Goal: Register for event/course

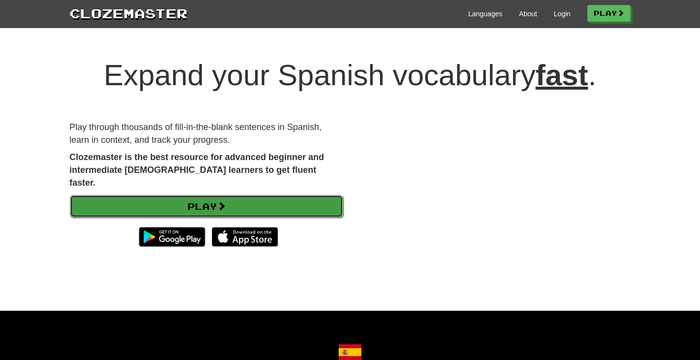
click at [218, 195] on link "Play" at bounding box center [206, 206] width 273 height 23
click at [217, 195] on link "Play" at bounding box center [206, 206] width 273 height 23
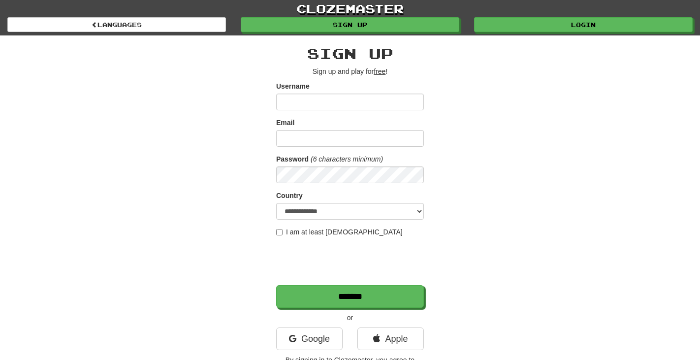
click at [326, 99] on input "Username" at bounding box center [350, 102] width 148 height 17
type input "*********"
click at [317, 132] on input "Email" at bounding box center [350, 138] width 148 height 17
type input "**********"
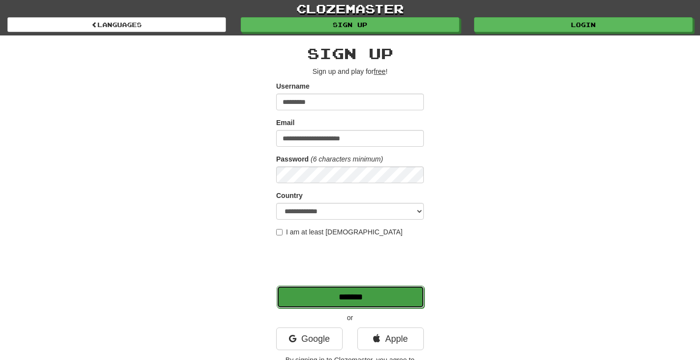
click at [367, 297] on input "*******" at bounding box center [351, 297] width 148 height 23
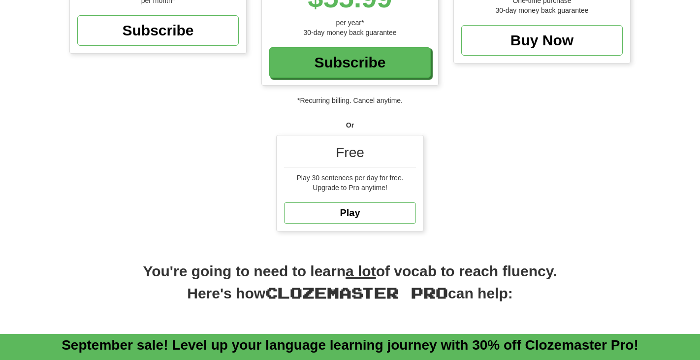
scroll to position [272, 0]
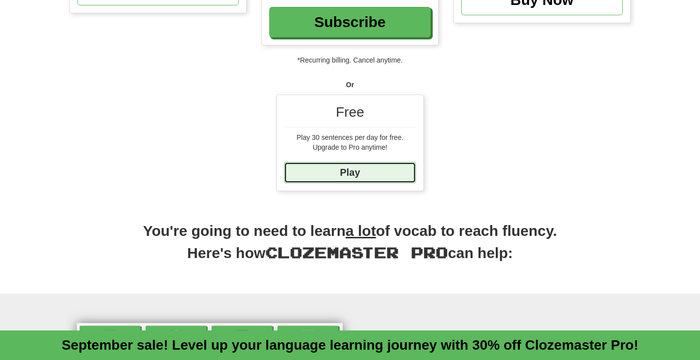
click at [357, 173] on link "Play" at bounding box center [350, 172] width 132 height 21
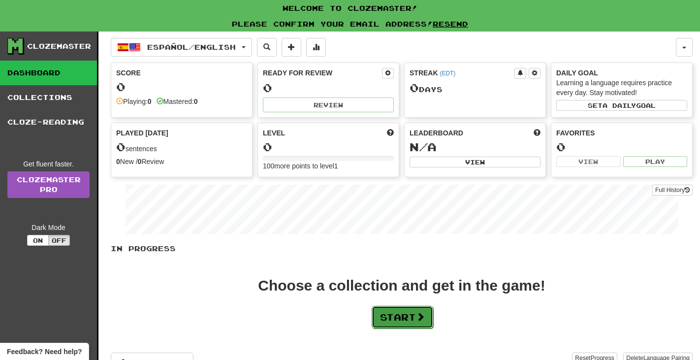
click at [413, 314] on button "Start" at bounding box center [403, 317] width 62 height 23
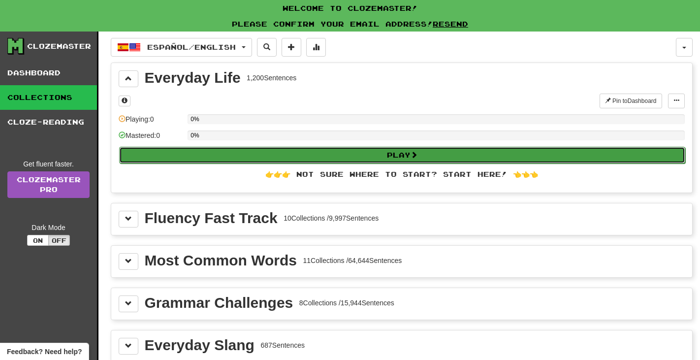
click at [393, 157] on button "Play" at bounding box center [402, 155] width 566 height 17
select select "**"
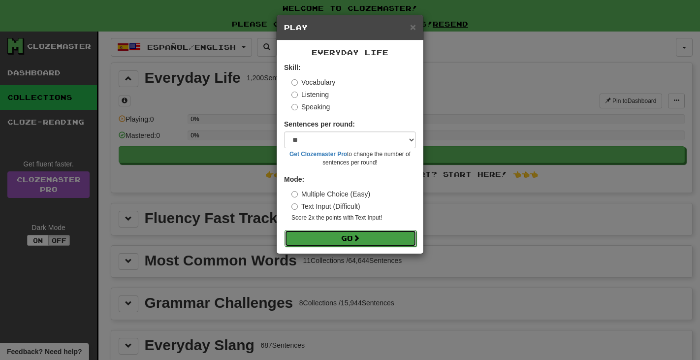
click at [335, 233] on button "Go" at bounding box center [351, 238] width 132 height 17
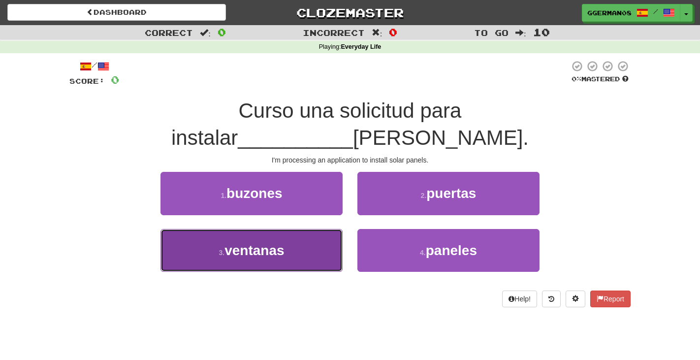
click at [294, 229] on button "3 . ventanas" at bounding box center [251, 250] width 182 height 43
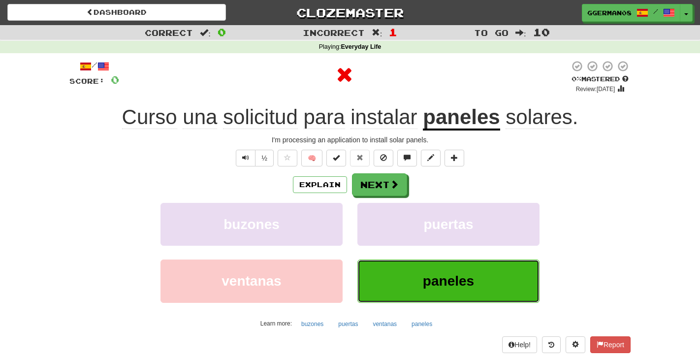
click at [438, 275] on span "paneles" at bounding box center [448, 280] width 51 height 15
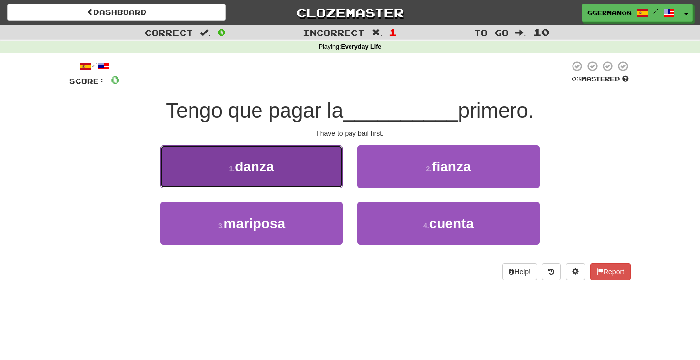
click at [318, 165] on button "1 . danza" at bounding box center [251, 166] width 182 height 43
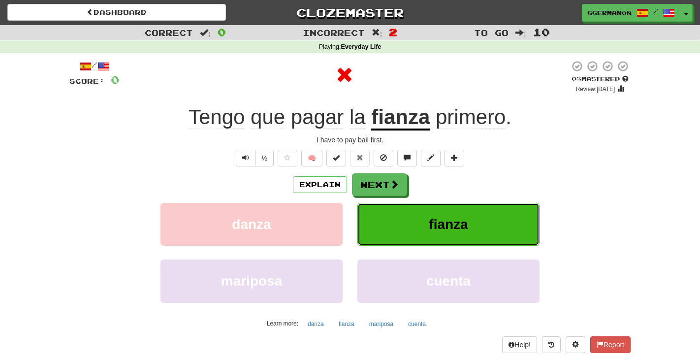
click at [433, 221] on span "fianza" at bounding box center [448, 224] width 39 height 15
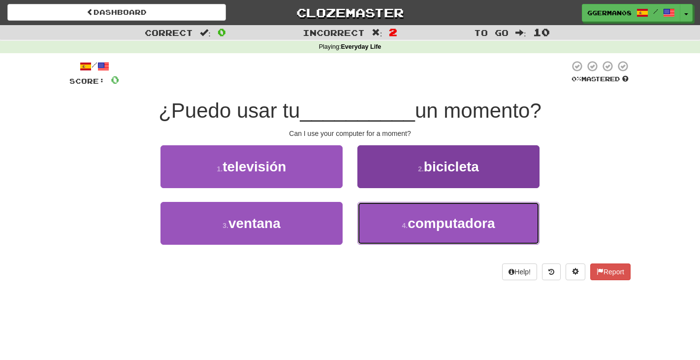
click at [417, 216] on span "computadora" at bounding box center [451, 223] width 87 height 15
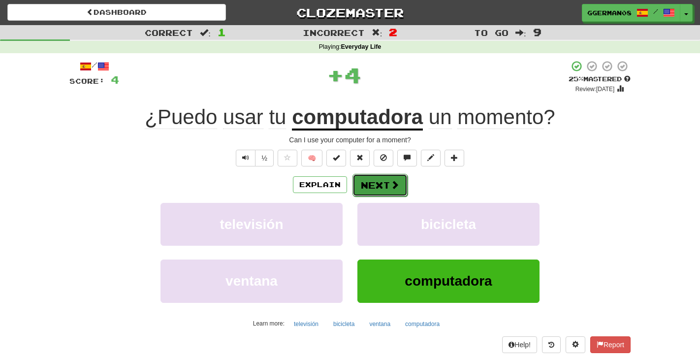
click at [386, 185] on button "Next" at bounding box center [379, 185] width 55 height 23
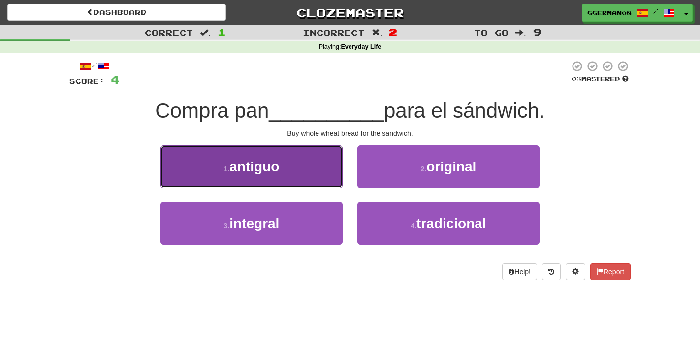
click at [328, 166] on button "1 . antiguo" at bounding box center [251, 166] width 182 height 43
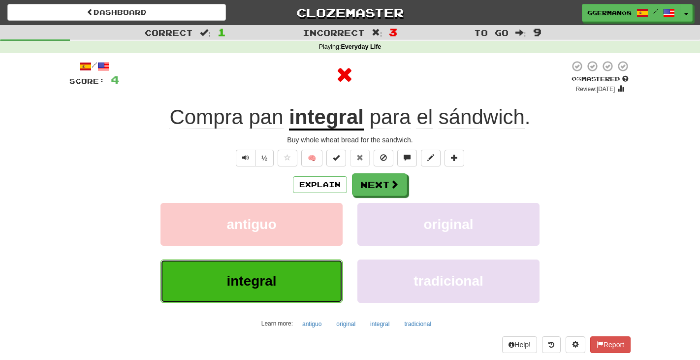
click at [305, 275] on button "integral" at bounding box center [251, 280] width 182 height 43
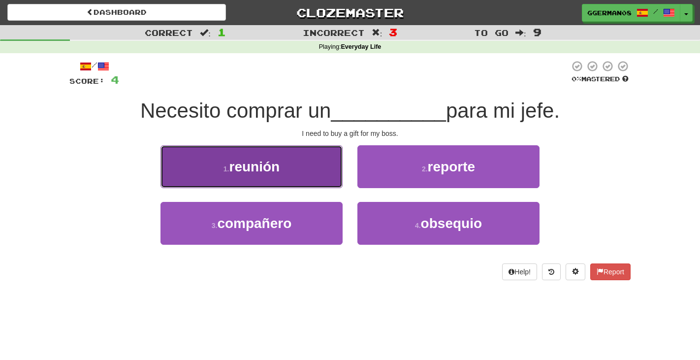
click at [317, 167] on button "1 . reunión" at bounding box center [251, 166] width 182 height 43
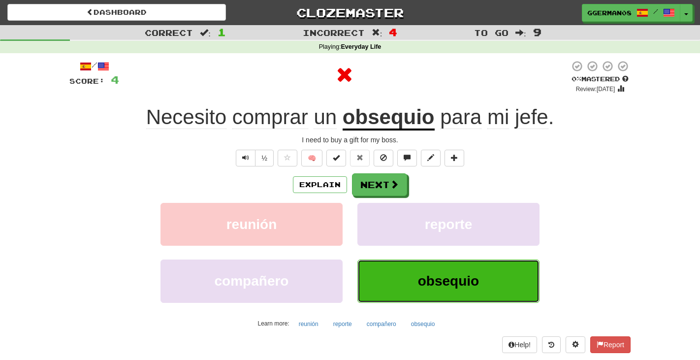
click at [474, 299] on button "obsequio" at bounding box center [448, 280] width 182 height 43
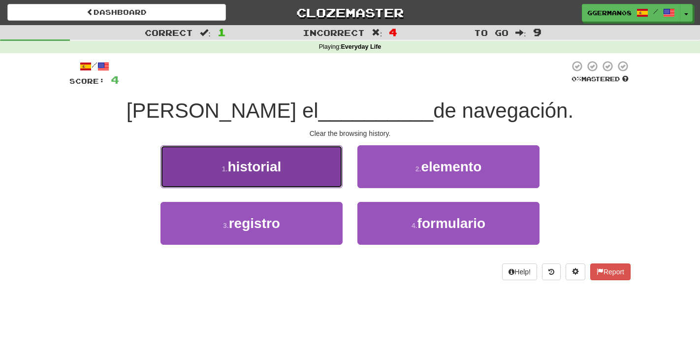
click at [298, 165] on button "1 . historial" at bounding box center [251, 166] width 182 height 43
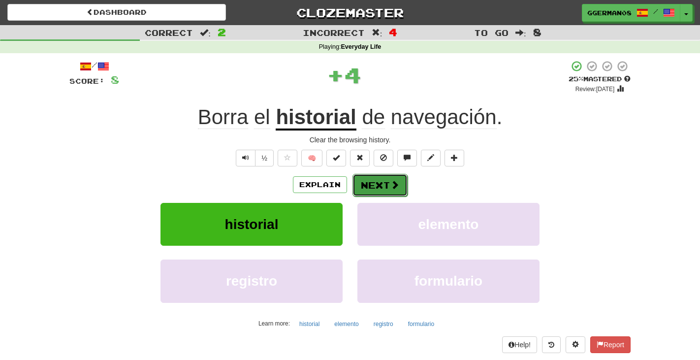
click at [370, 186] on button "Next" at bounding box center [379, 185] width 55 height 23
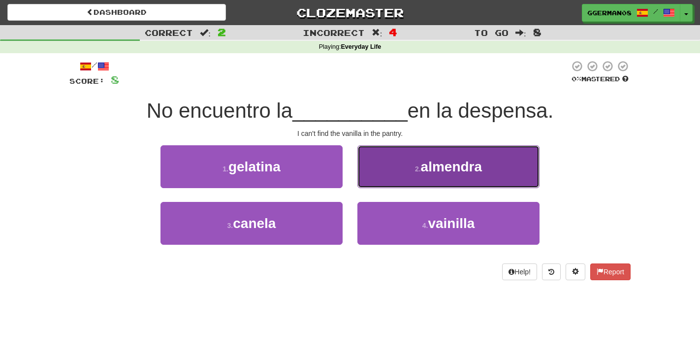
click at [423, 162] on span "almendra" at bounding box center [452, 166] width 62 height 15
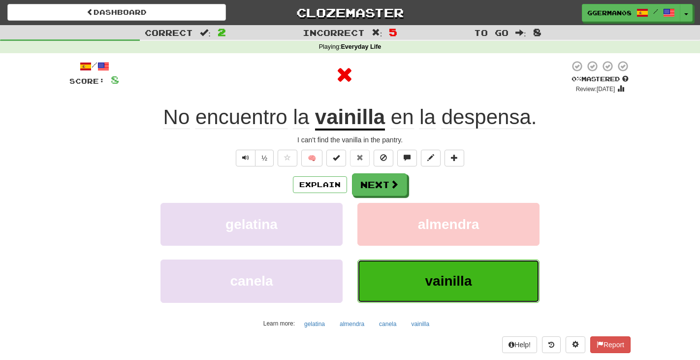
click at [449, 275] on span "vainilla" at bounding box center [448, 280] width 47 height 15
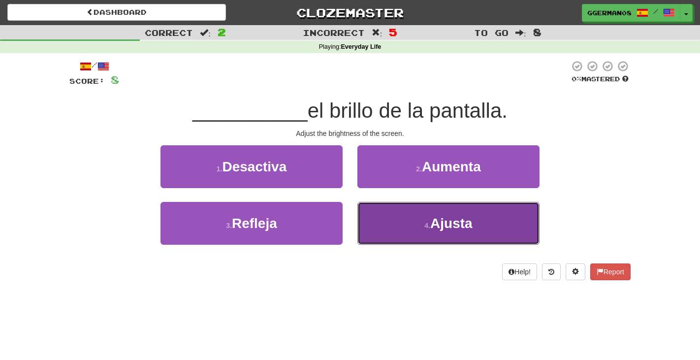
click at [438, 220] on span "Ajusta" at bounding box center [451, 223] width 42 height 15
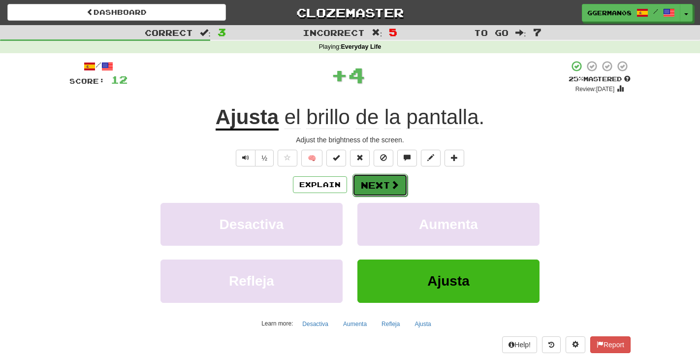
click at [386, 182] on button "Next" at bounding box center [379, 185] width 55 height 23
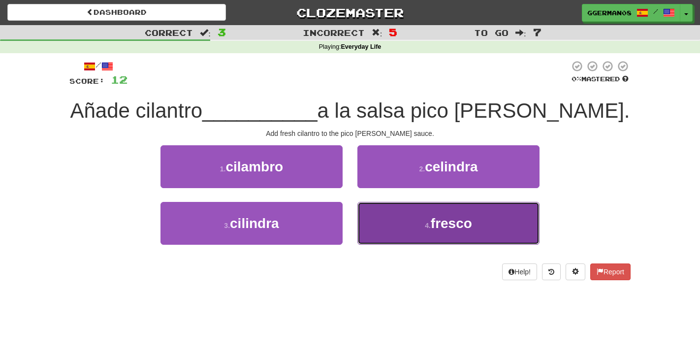
click at [435, 216] on span "fresco" at bounding box center [451, 223] width 41 height 15
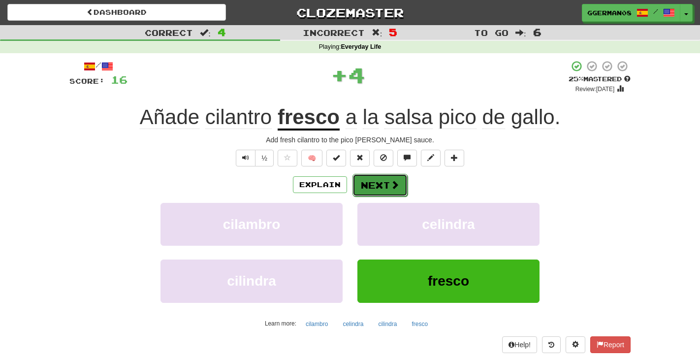
click at [390, 183] on span at bounding box center [394, 184] width 9 height 9
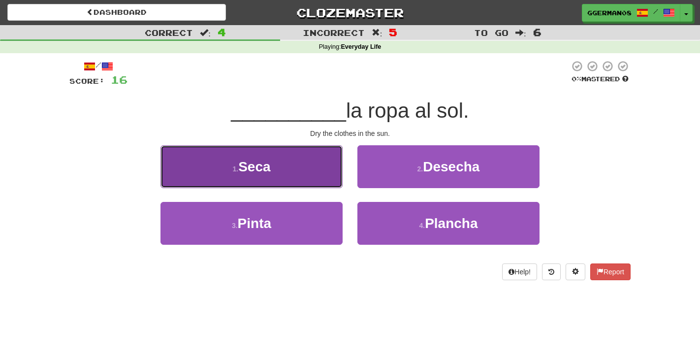
click at [304, 151] on button "1 . Seca" at bounding box center [251, 166] width 182 height 43
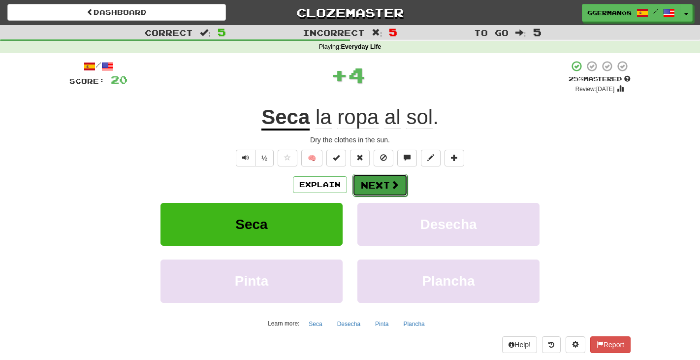
click at [392, 179] on button "Next" at bounding box center [379, 185] width 55 height 23
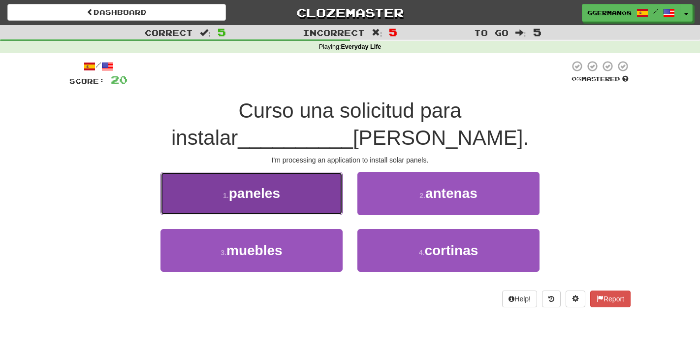
click at [291, 172] on button "1 . paneles" at bounding box center [251, 193] width 182 height 43
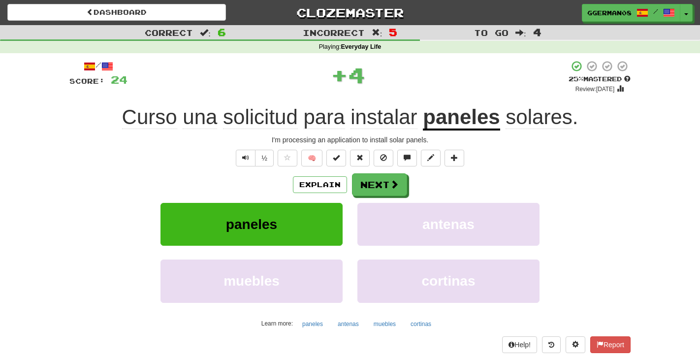
click at [385, 198] on div "Explain Next paneles antenas muebles cortinas Learn more: paneles antenas muebl…" at bounding box center [349, 252] width 561 height 158
click at [385, 191] on button "Next" at bounding box center [379, 185] width 55 height 23
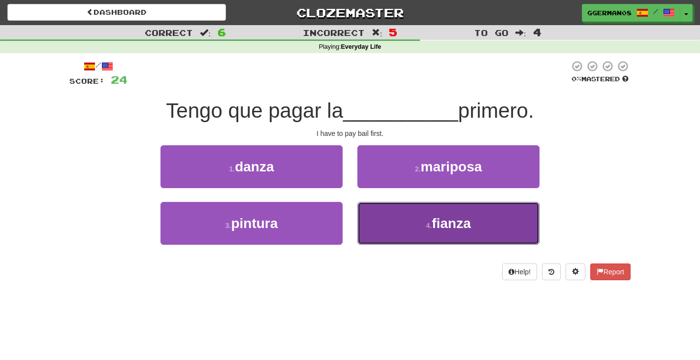
click at [426, 217] on button "4 . fianza" at bounding box center [448, 223] width 182 height 43
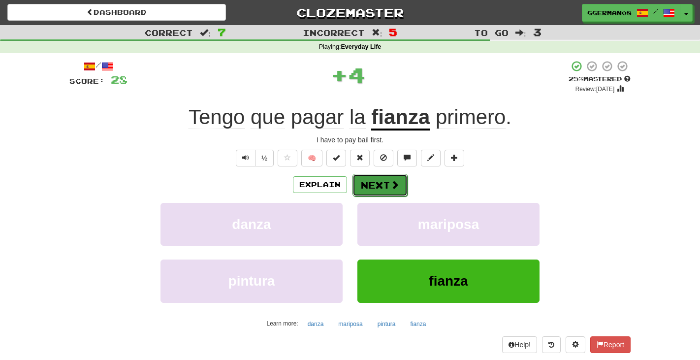
click at [387, 183] on button "Next" at bounding box center [379, 185] width 55 height 23
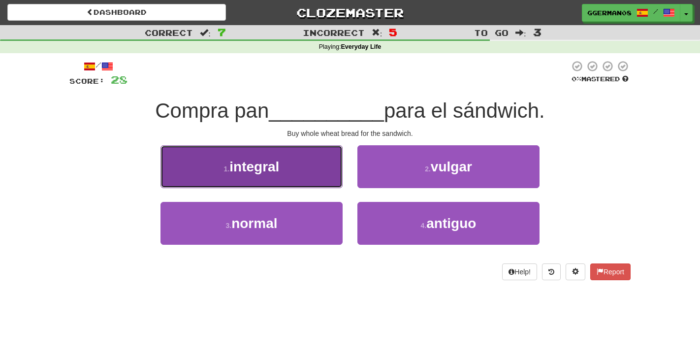
click at [300, 176] on button "1 . integral" at bounding box center [251, 166] width 182 height 43
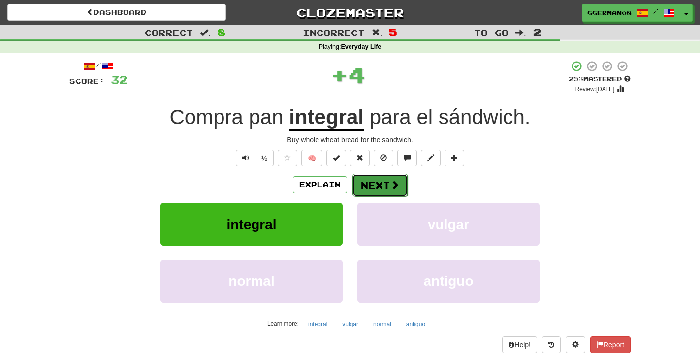
click at [378, 187] on button "Next" at bounding box center [379, 185] width 55 height 23
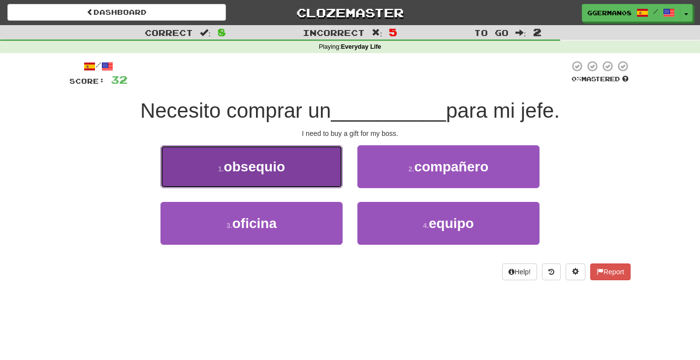
click at [302, 172] on button "1 . obsequio" at bounding box center [251, 166] width 182 height 43
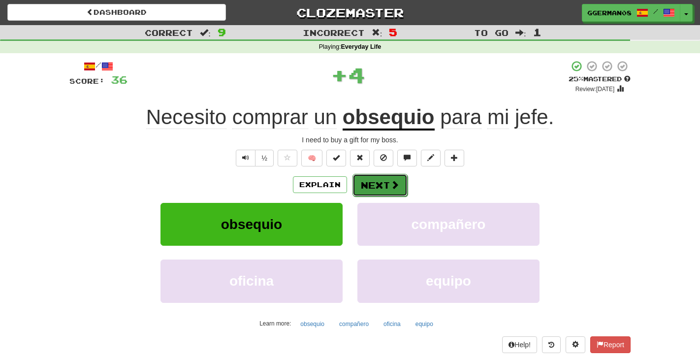
click at [388, 182] on button "Next" at bounding box center [379, 185] width 55 height 23
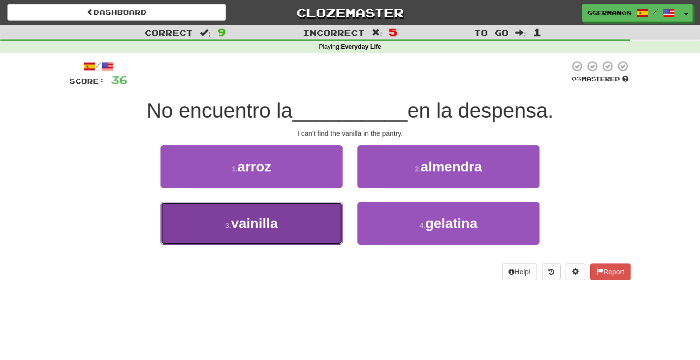
click at [301, 231] on button "3 . vainilla" at bounding box center [251, 223] width 182 height 43
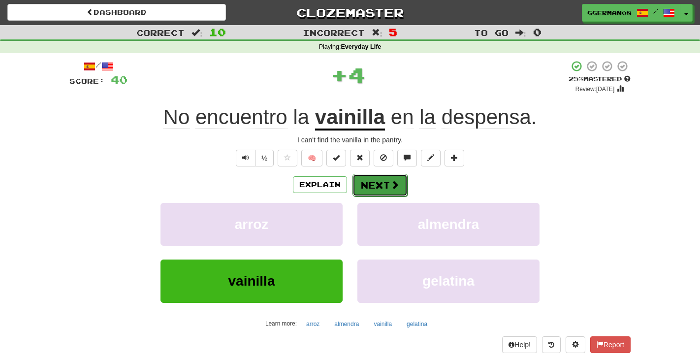
click at [371, 186] on button "Next" at bounding box center [379, 185] width 55 height 23
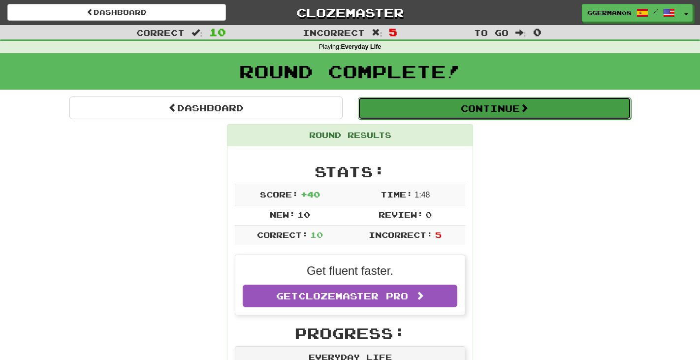
click at [500, 105] on button "Continue" at bounding box center [494, 108] width 273 height 23
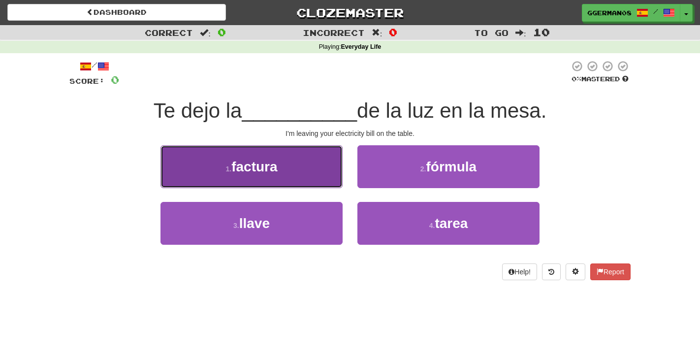
click at [307, 173] on button "1 . factura" at bounding box center [251, 166] width 182 height 43
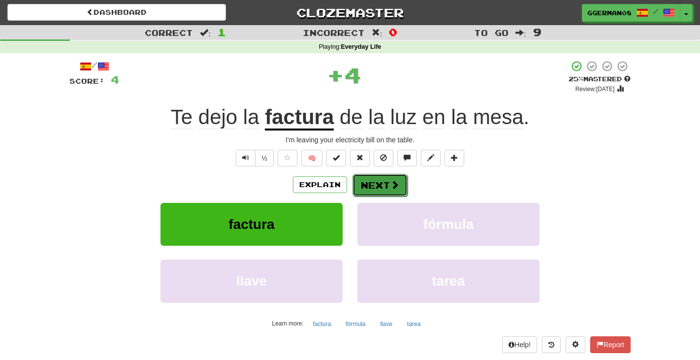
click at [398, 186] on span at bounding box center [394, 184] width 9 height 9
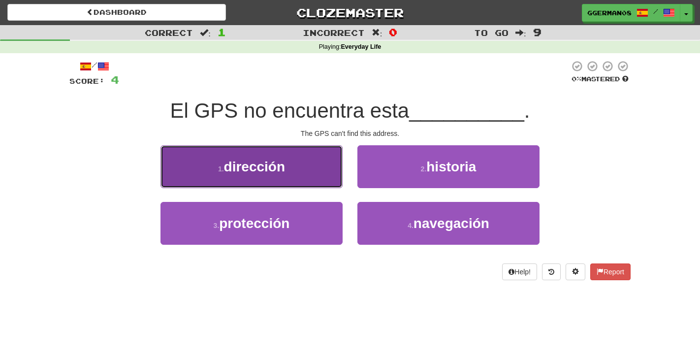
click at [309, 158] on button "1 . dirección" at bounding box center [251, 166] width 182 height 43
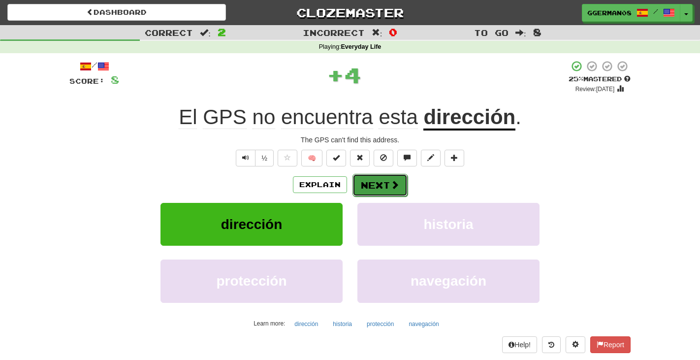
click at [396, 186] on span at bounding box center [394, 184] width 9 height 9
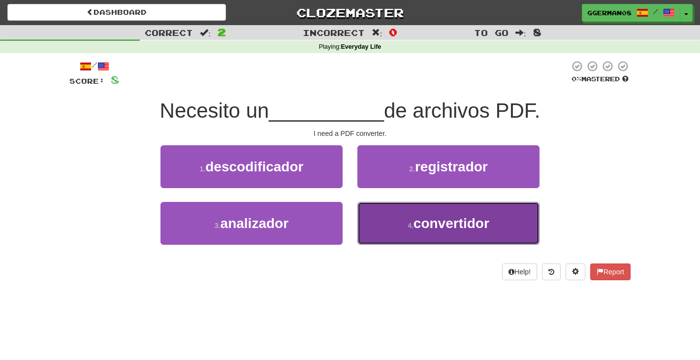
click at [424, 216] on span "convertidor" at bounding box center [452, 223] width 76 height 15
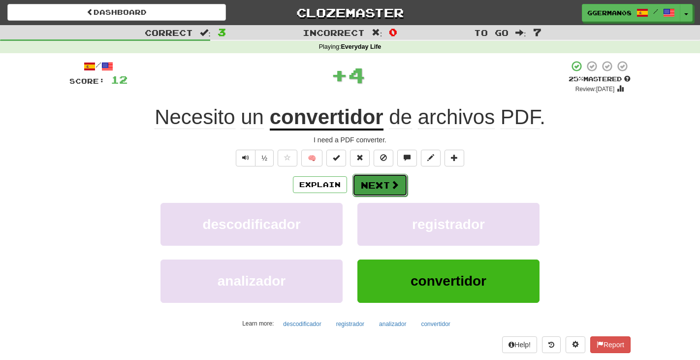
click at [381, 179] on button "Next" at bounding box center [379, 185] width 55 height 23
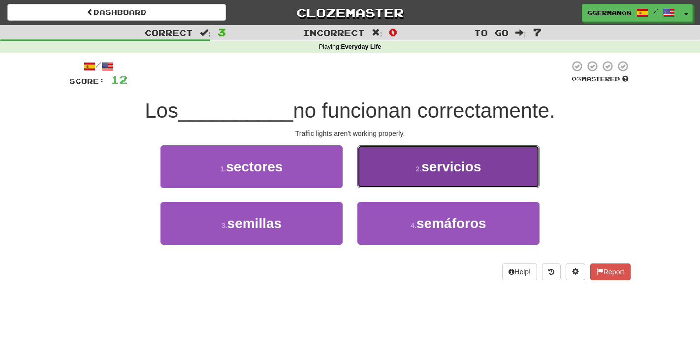
click at [382, 176] on button "2 . servicios" at bounding box center [448, 166] width 182 height 43
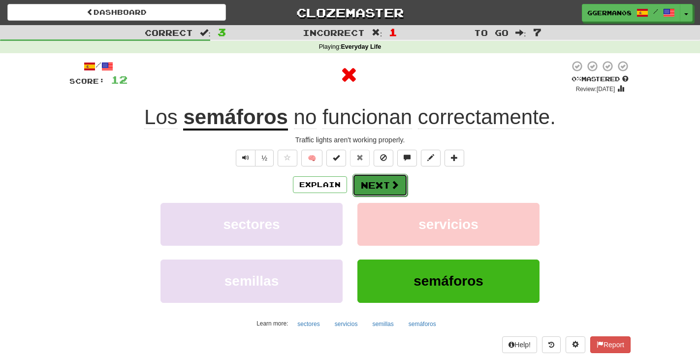
click at [383, 187] on button "Next" at bounding box center [379, 185] width 55 height 23
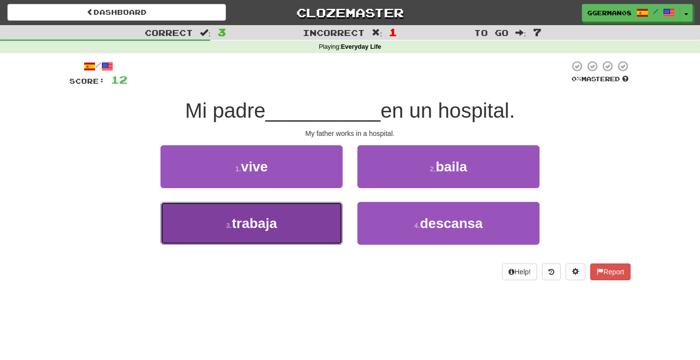
click at [294, 228] on button "3 . trabaja" at bounding box center [251, 223] width 182 height 43
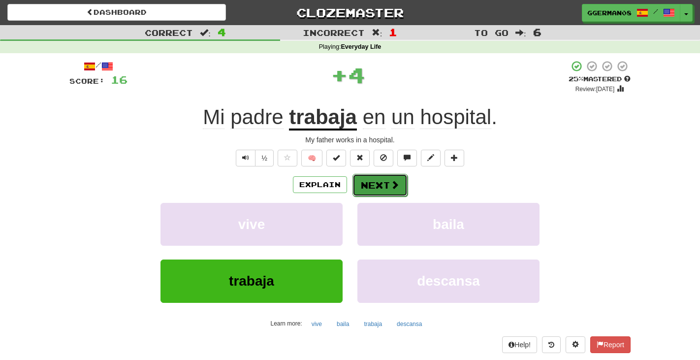
click at [374, 184] on button "Next" at bounding box center [379, 185] width 55 height 23
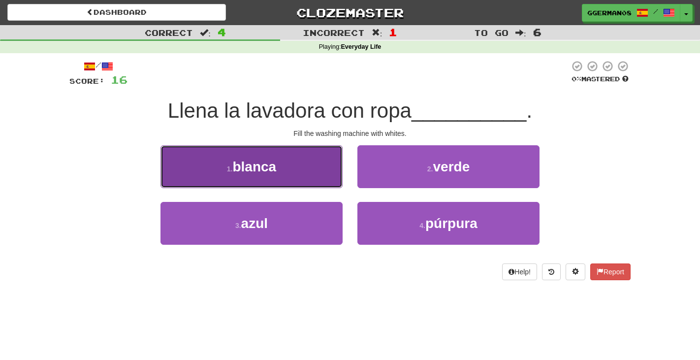
click at [284, 158] on button "1 . blanca" at bounding box center [251, 166] width 182 height 43
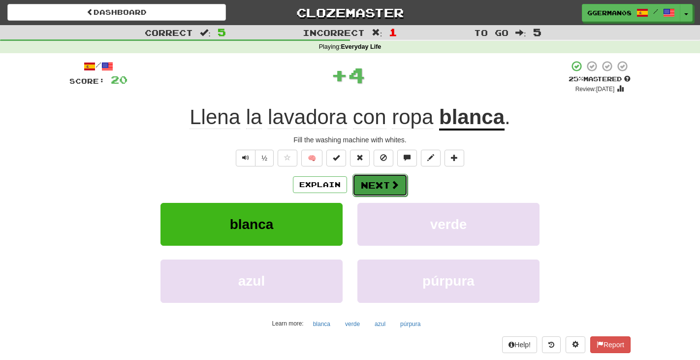
click at [371, 187] on button "Next" at bounding box center [379, 185] width 55 height 23
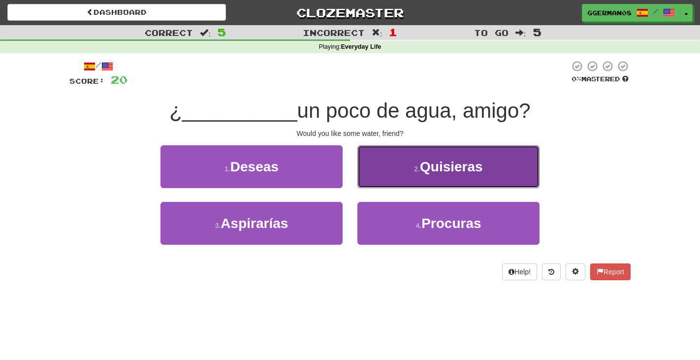
click at [422, 157] on button "2 . Quisieras" at bounding box center [448, 166] width 182 height 43
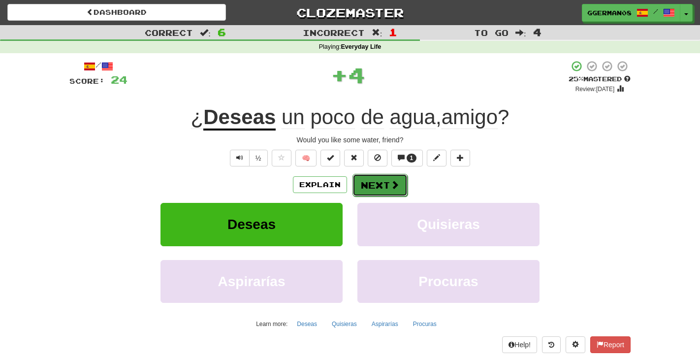
click at [383, 184] on button "Next" at bounding box center [379, 185] width 55 height 23
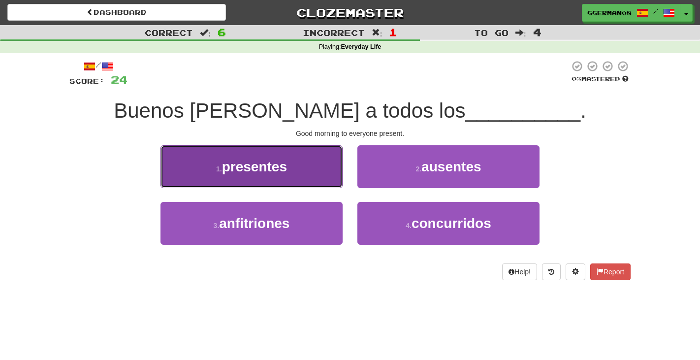
click at [311, 169] on button "1 . presentes" at bounding box center [251, 166] width 182 height 43
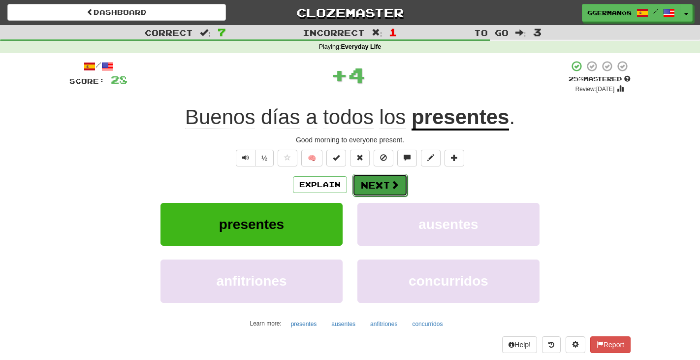
click at [396, 184] on span at bounding box center [394, 184] width 9 height 9
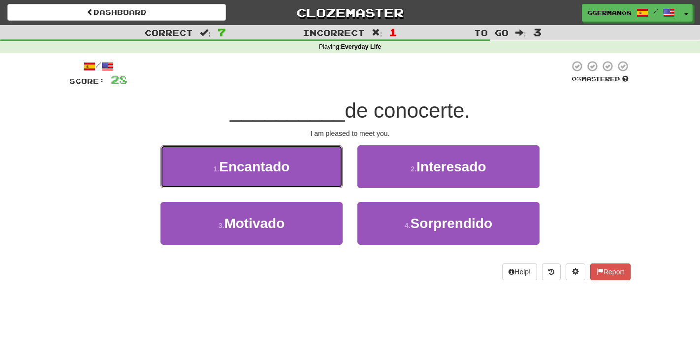
click at [322, 164] on button "1 . Encantado" at bounding box center [251, 166] width 182 height 43
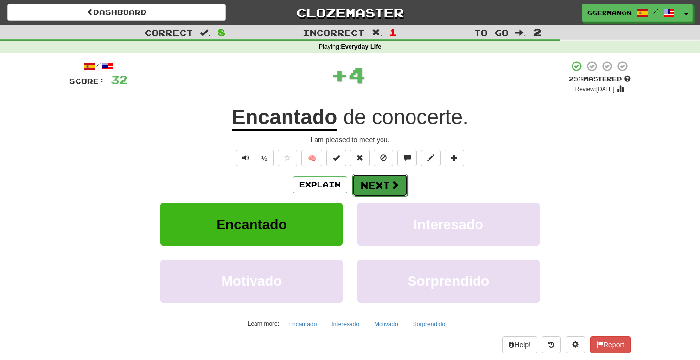
click at [374, 185] on button "Next" at bounding box center [379, 185] width 55 height 23
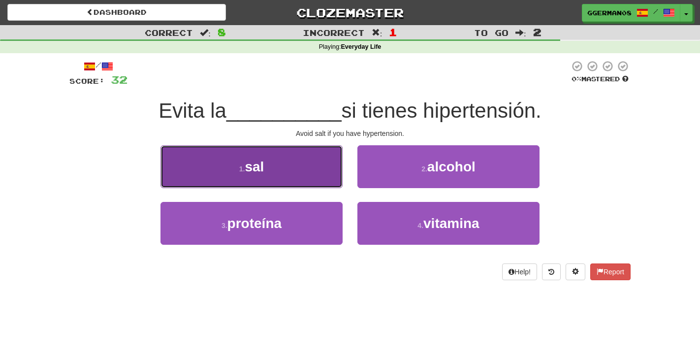
click at [292, 169] on button "1 . sal" at bounding box center [251, 166] width 182 height 43
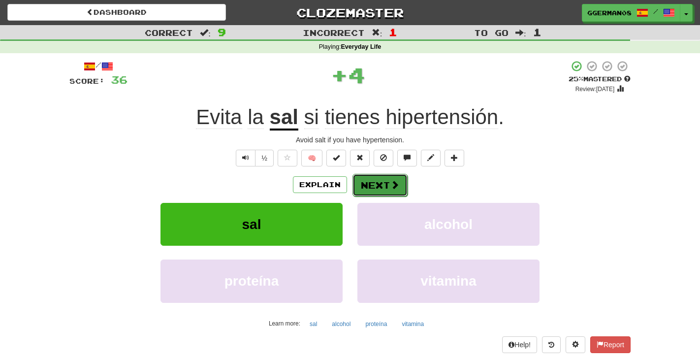
click at [378, 182] on button "Next" at bounding box center [379, 185] width 55 height 23
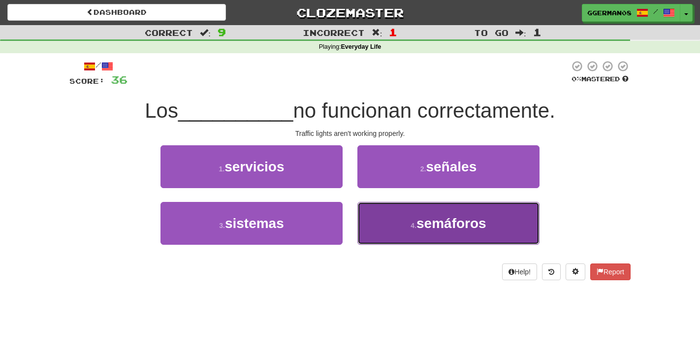
click at [428, 223] on span "semáforos" at bounding box center [451, 223] width 70 height 15
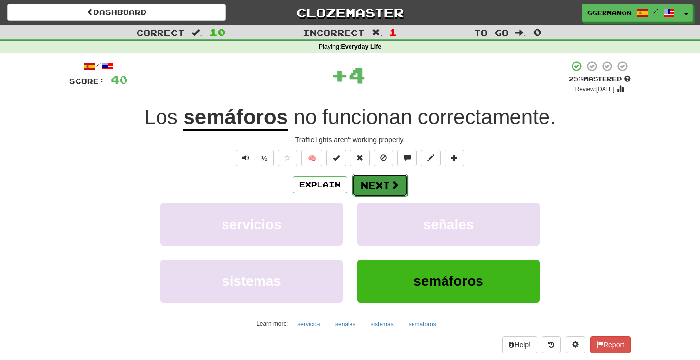
click at [379, 182] on button "Next" at bounding box center [379, 185] width 55 height 23
